Goal: Transaction & Acquisition: Purchase product/service

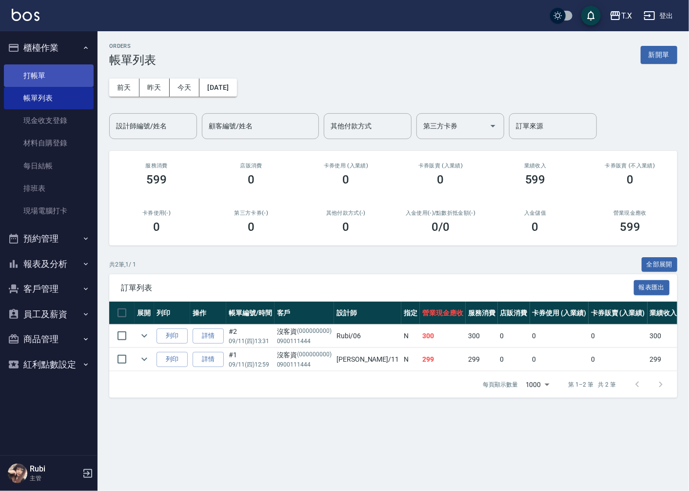
click at [51, 70] on link "打帳單" at bounding box center [49, 75] width 90 height 22
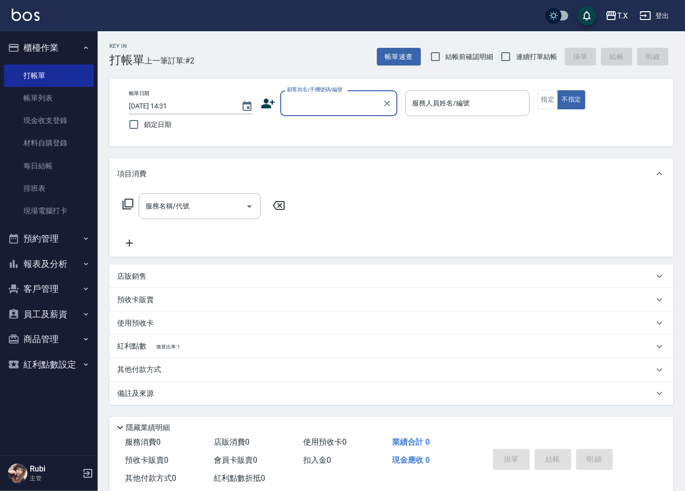
click at [65, 339] on button "商品管理" at bounding box center [49, 338] width 90 height 25
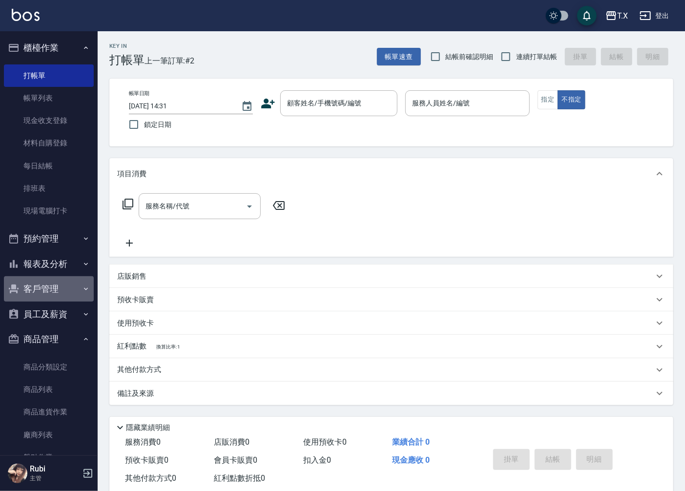
click at [67, 291] on button "客戶管理" at bounding box center [49, 288] width 90 height 25
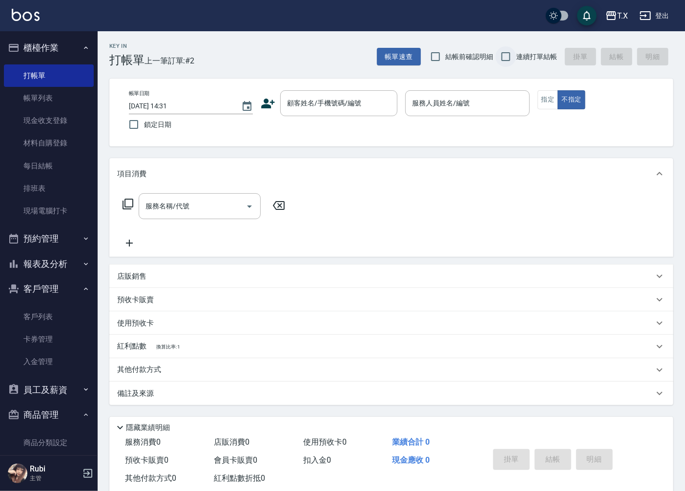
click at [502, 59] on input "連續打單結帳" at bounding box center [505, 56] width 20 height 20
checkbox input "true"
click at [327, 97] on input "顧客姓名/手機號碼/編號" at bounding box center [331, 103] width 94 height 17
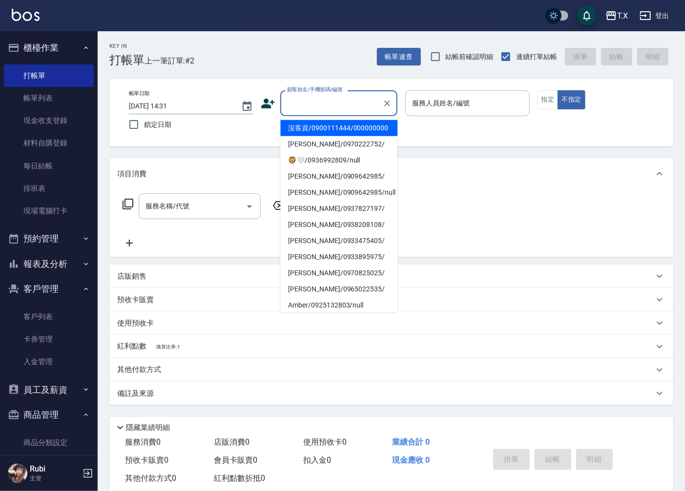
click at [336, 130] on li "沒客資/0900111444/000000000" at bounding box center [338, 128] width 117 height 16
type input "沒客資/0900111444/000000000"
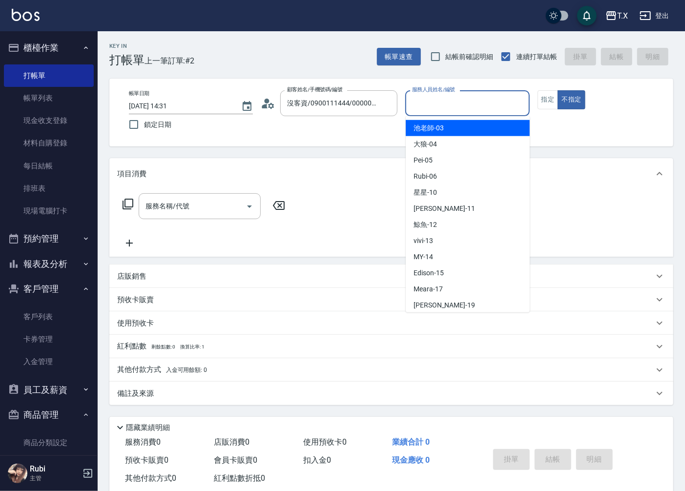
click at [459, 98] on input "服務人員姓名/編號" at bounding box center [466, 103] width 115 height 17
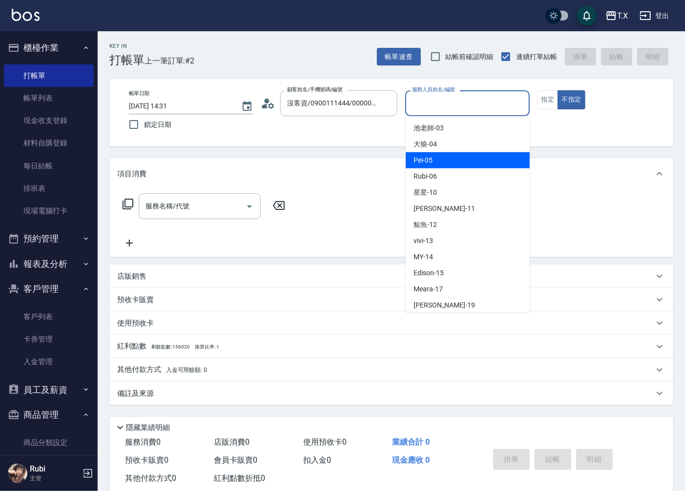
click at [441, 162] on div "Pei -05" at bounding box center [467, 160] width 124 height 16
type input "Pei-05"
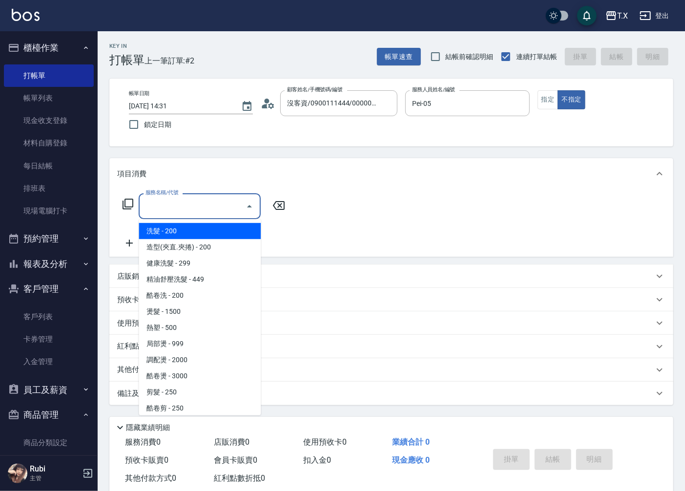
click at [196, 215] on input "服務名稱/代號" at bounding box center [192, 206] width 99 height 17
click at [220, 235] on span "洗髮 - 200" at bounding box center [200, 231] width 122 height 16
type input "洗髮(201)"
type input "20"
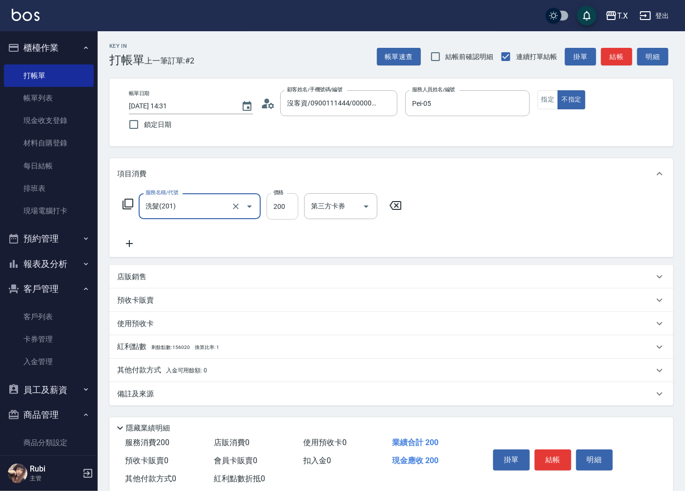
click at [275, 212] on input "200" at bounding box center [282, 206] width 32 height 26
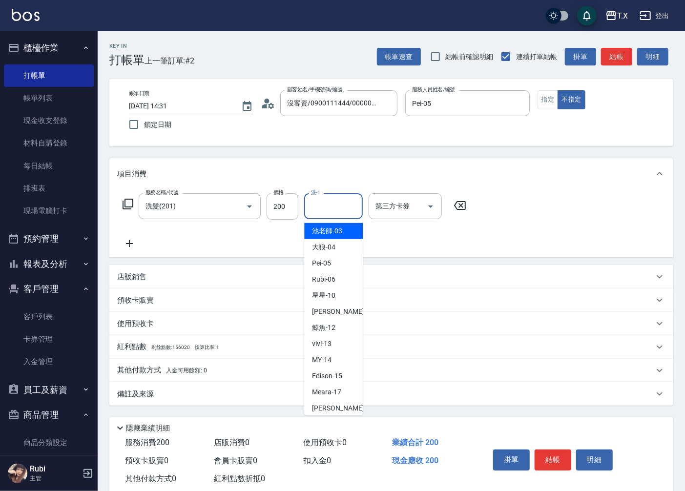
click at [316, 199] on div "洗-1 洗-1" at bounding box center [333, 206] width 59 height 26
click at [349, 317] on div "[PERSON_NAME] -11" at bounding box center [333, 311] width 59 height 16
type input "Lena-11"
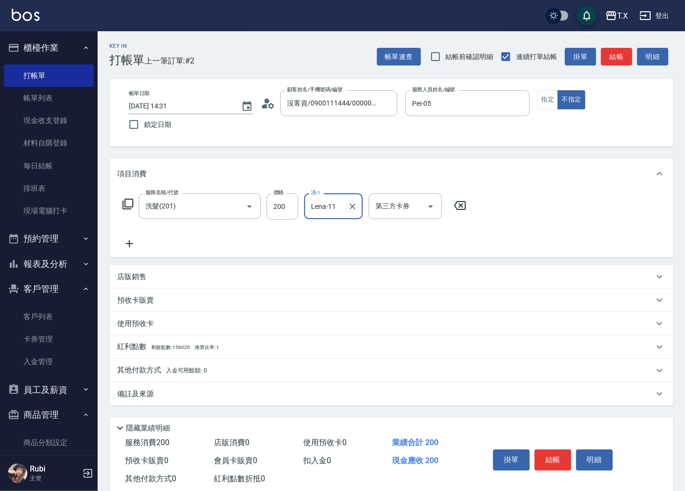
click at [349, 207] on icon "Clear" at bounding box center [352, 207] width 10 height 10
click at [343, 206] on input "洗-1" at bounding box center [333, 206] width 50 height 17
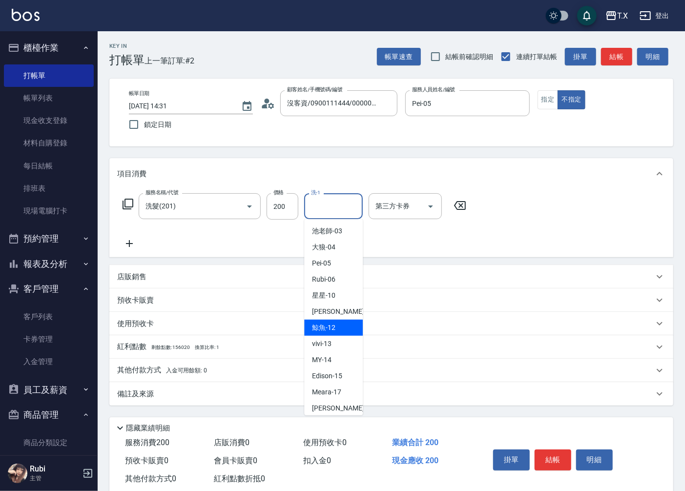
click at [330, 320] on div "鯨魚 -12" at bounding box center [333, 328] width 59 height 16
type input "鯨魚-12"
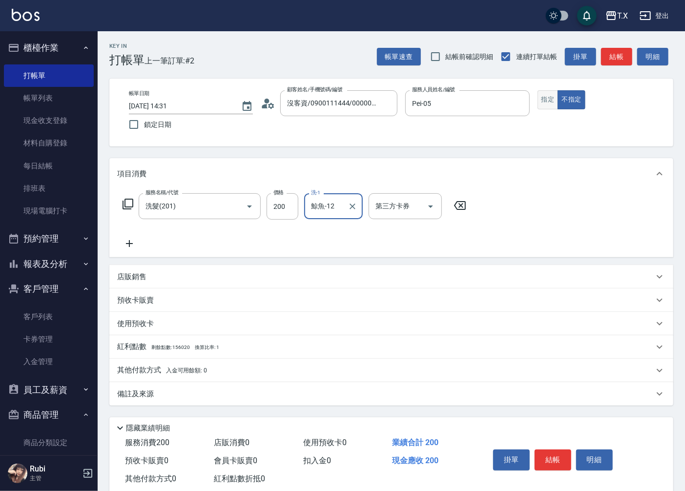
click at [554, 101] on button "指定" at bounding box center [547, 99] width 21 height 19
click at [131, 240] on icon at bounding box center [129, 244] width 24 height 12
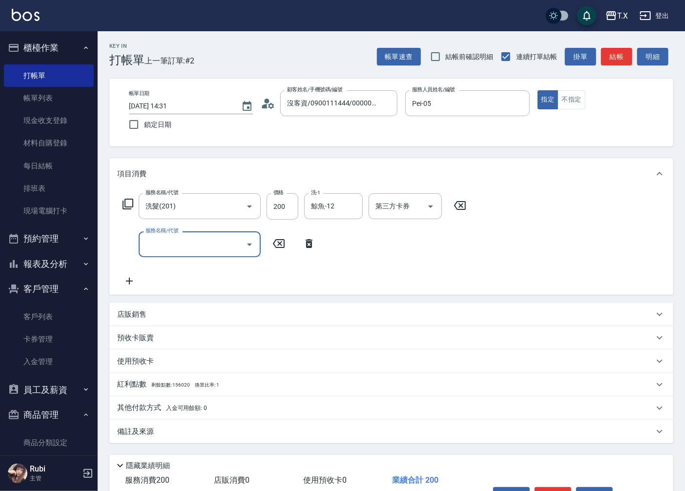
click at [234, 250] on input "服務名稱/代號" at bounding box center [192, 244] width 99 height 17
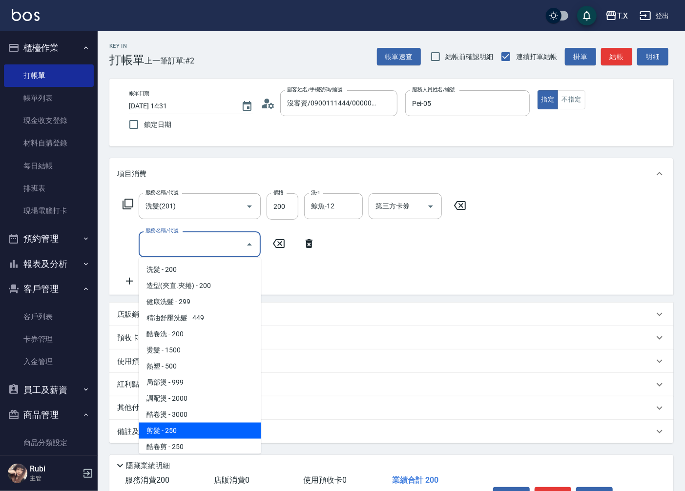
click at [176, 425] on span "剪髮 - 250" at bounding box center [200, 431] width 122 height 16
type input "40"
type input "剪髮(401)"
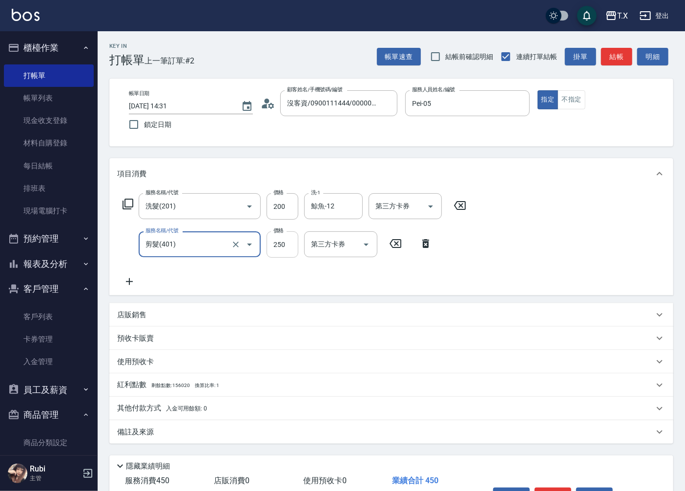
click at [284, 246] on input "250" at bounding box center [282, 244] width 32 height 26
type input "20"
type input "300"
type input "50"
type input "300"
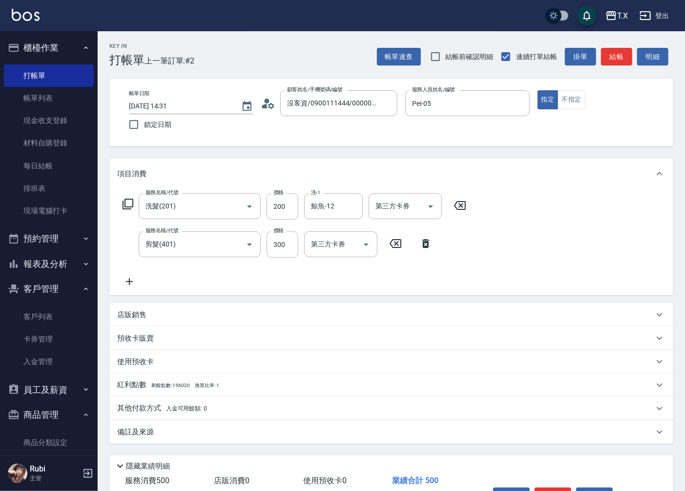
click at [470, 247] on div "服務名稱/代號 洗髮(201) 服務名稱/代號 價格 200 價格 洗-1 鯨魚-12 洗-1 第三方卡券 第三方卡券 服務名稱/代號 剪髮(401) 服務名…" at bounding box center [294, 240] width 355 height 94
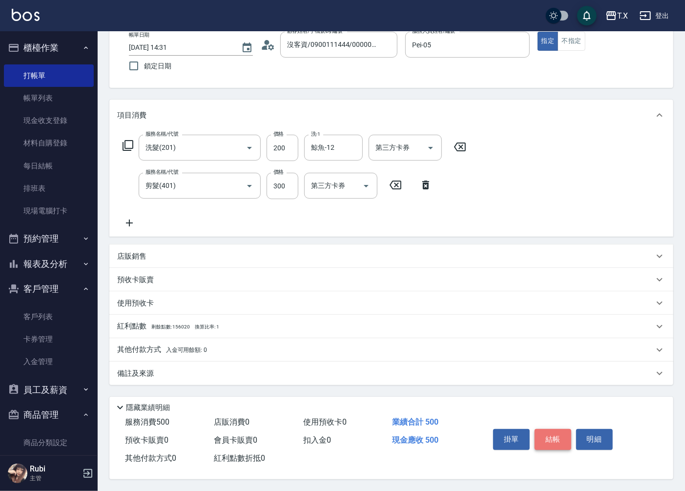
click at [555, 438] on button "結帳" at bounding box center [552, 439] width 37 height 20
type input "[DATE] 14:32"
type input "0"
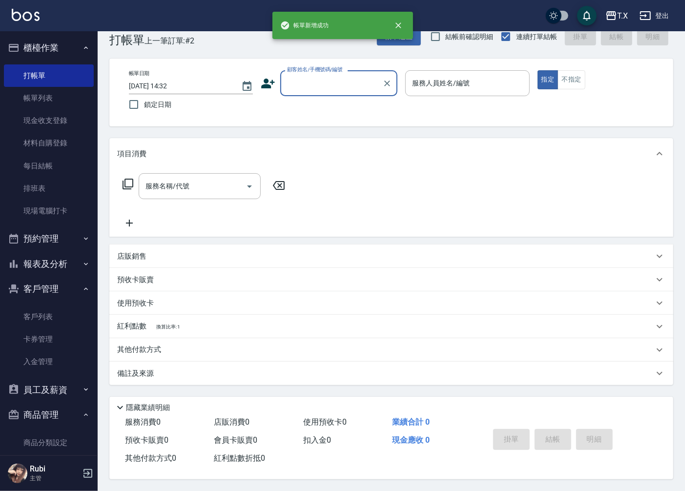
scroll to position [0, 0]
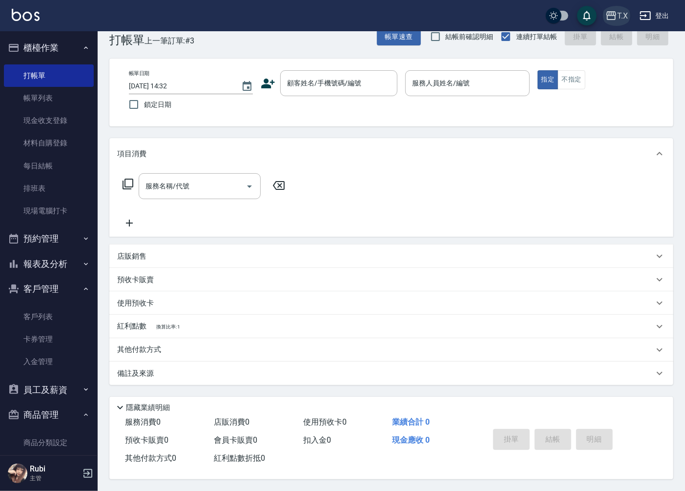
click at [615, 18] on icon "button" at bounding box center [611, 15] width 10 height 9
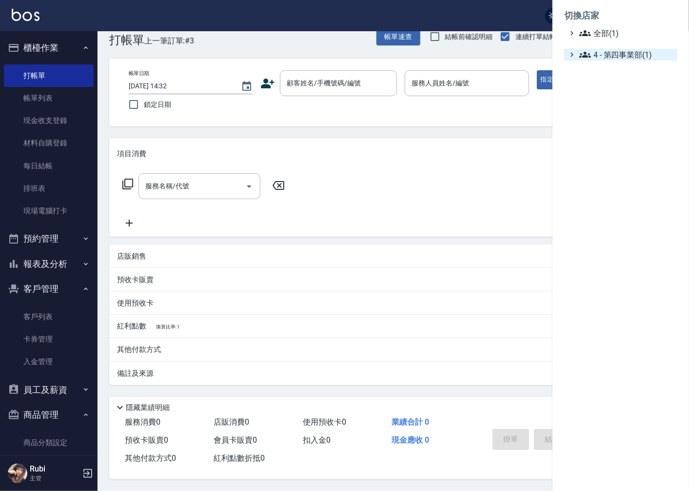
click at [607, 53] on span "4 - 第四事業部(1)" at bounding box center [627, 55] width 94 height 12
click at [613, 64] on span "4.02 - 吳國隆(1)" at bounding box center [631, 67] width 84 height 12
click at [503, 109] on div at bounding box center [344, 245] width 689 height 491
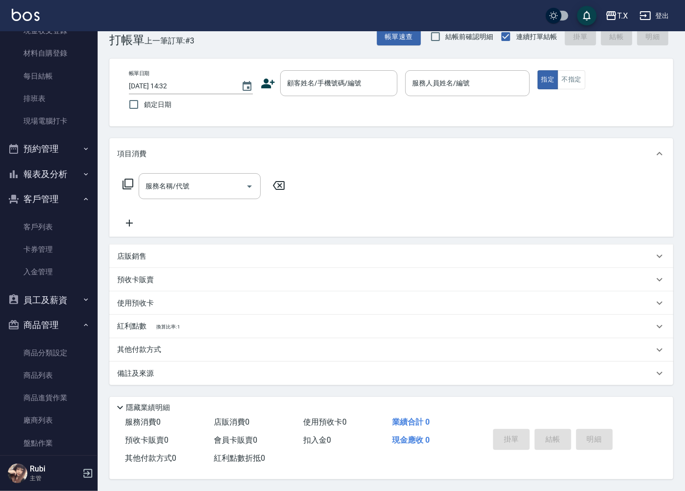
scroll to position [129, 0]
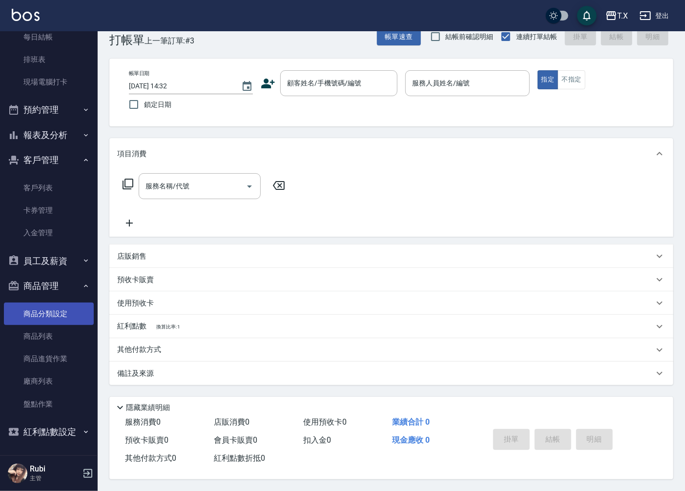
click at [66, 315] on link "商品分類設定" at bounding box center [49, 314] width 90 height 22
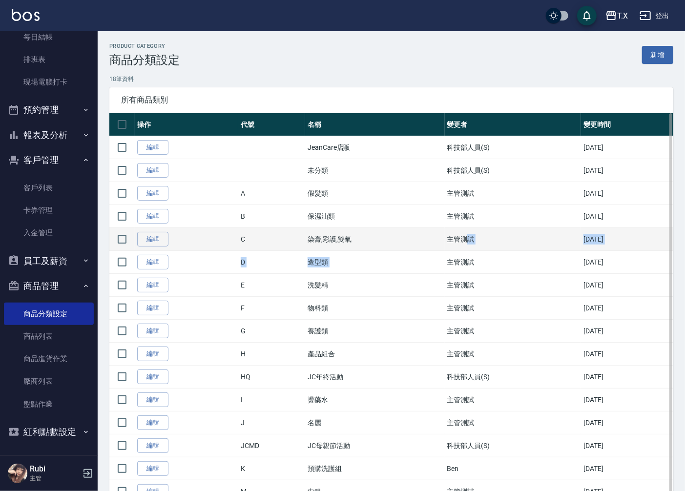
click at [452, 247] on tbody "編輯 JeanCare店販 科技部人員(S) [DATE] 編輯 未分類 科技部人員(S) [DATE] 編輯 A 假髮類 主管測試 [DATE] 編輯 B …" at bounding box center [391, 342] width 564 height 413
